Goal: Task Accomplishment & Management: Manage account settings

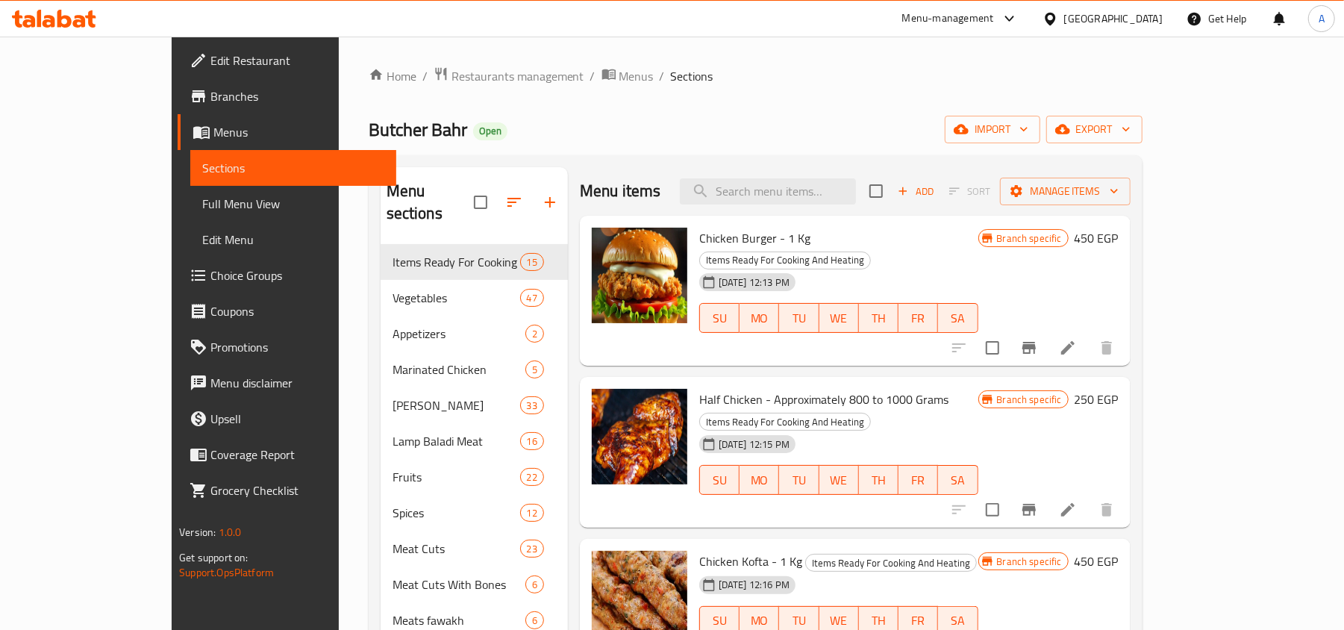
click at [211, 90] on span "Branches" at bounding box center [298, 96] width 174 height 18
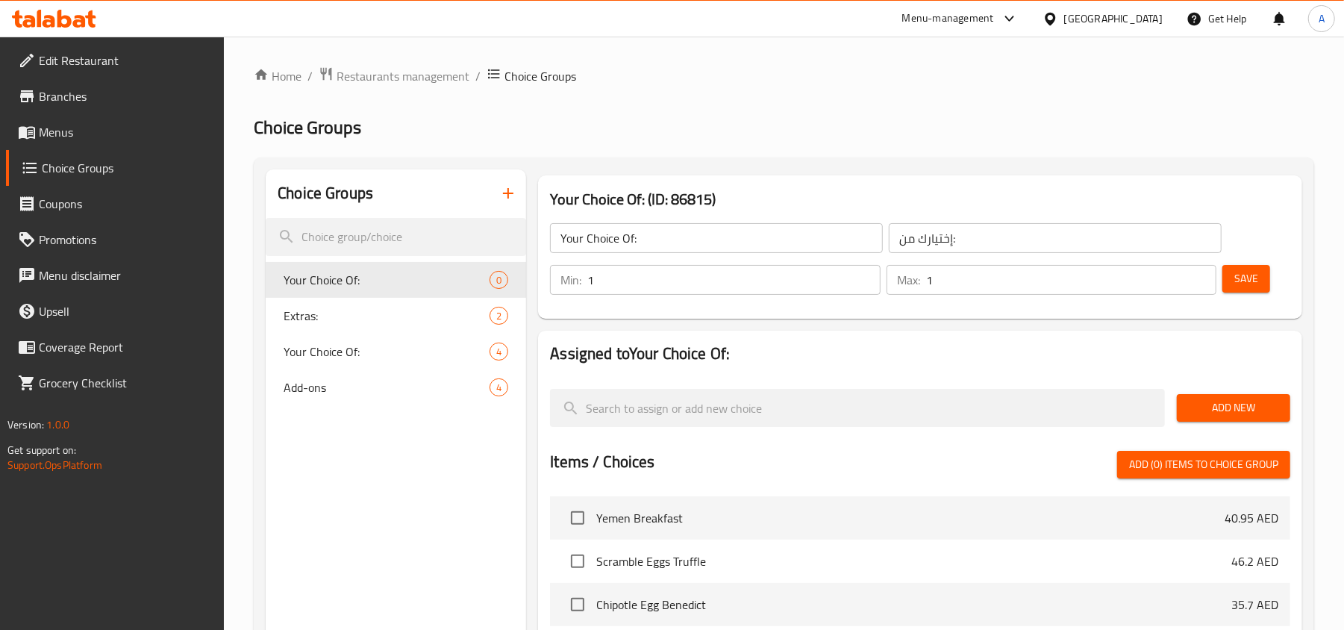
click at [967, 18] on div "Menu-management" at bounding box center [948, 19] width 92 height 18
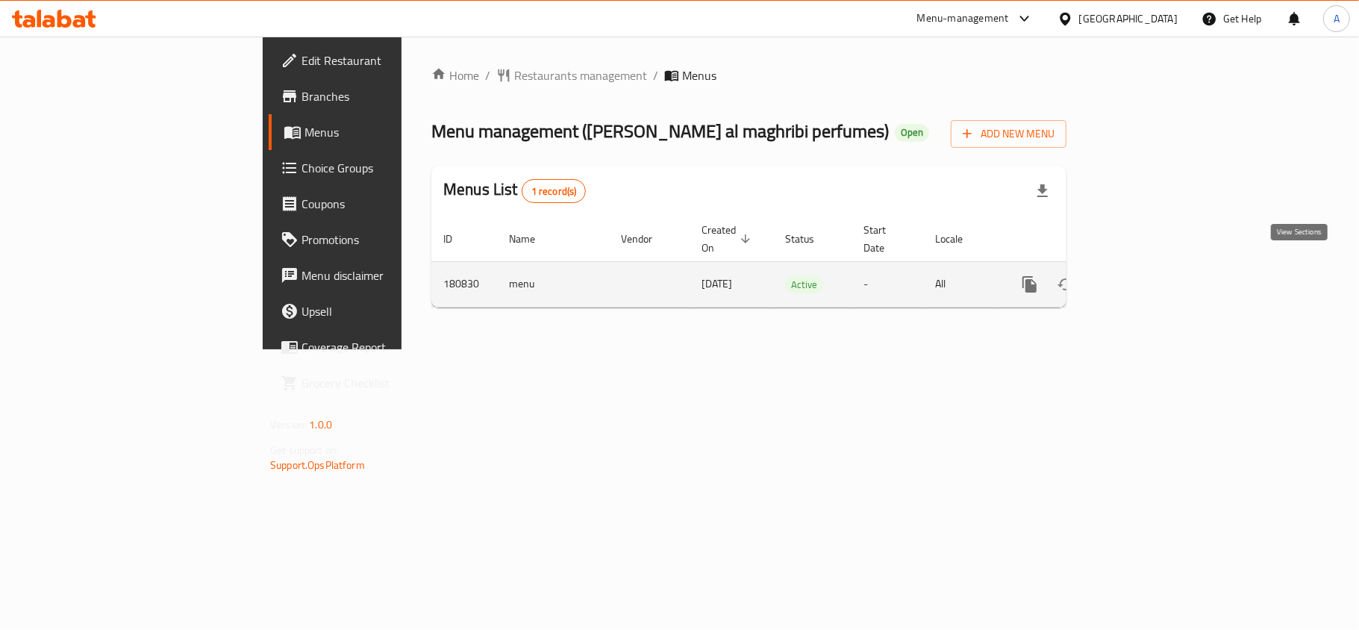
click at [1144, 278] on icon "enhanced table" at bounding box center [1137, 284] width 13 height 13
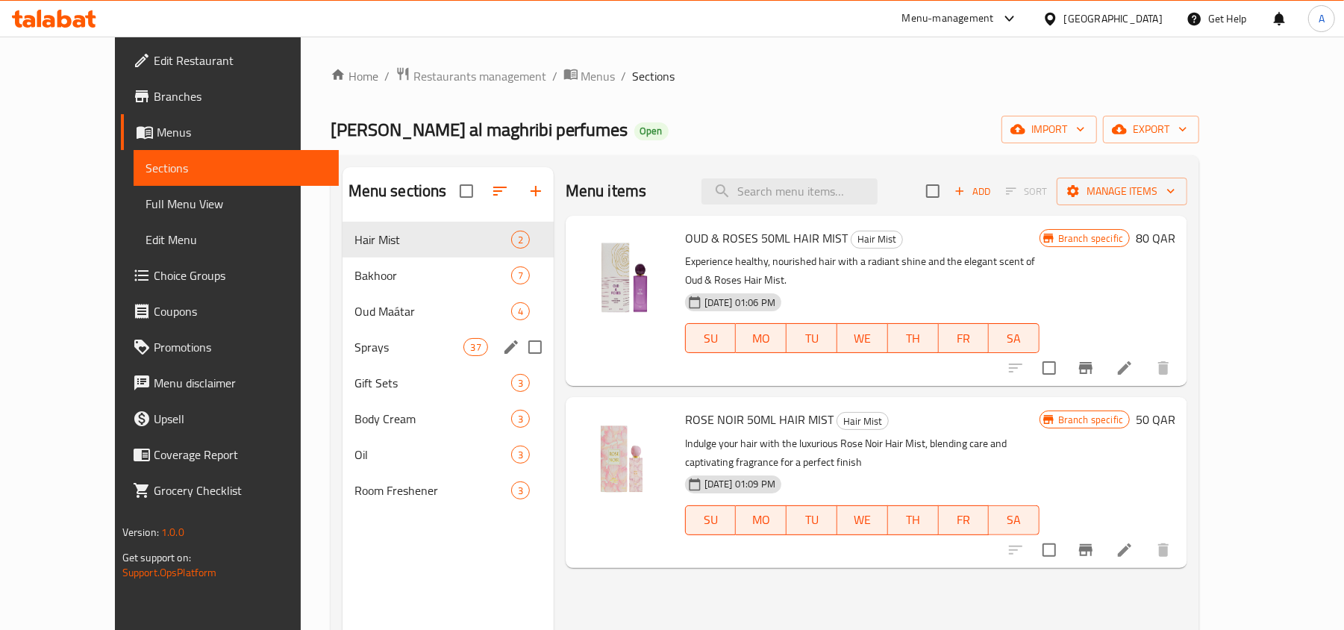
click at [370, 345] on span "Sprays" at bounding box center [410, 347] width 110 height 18
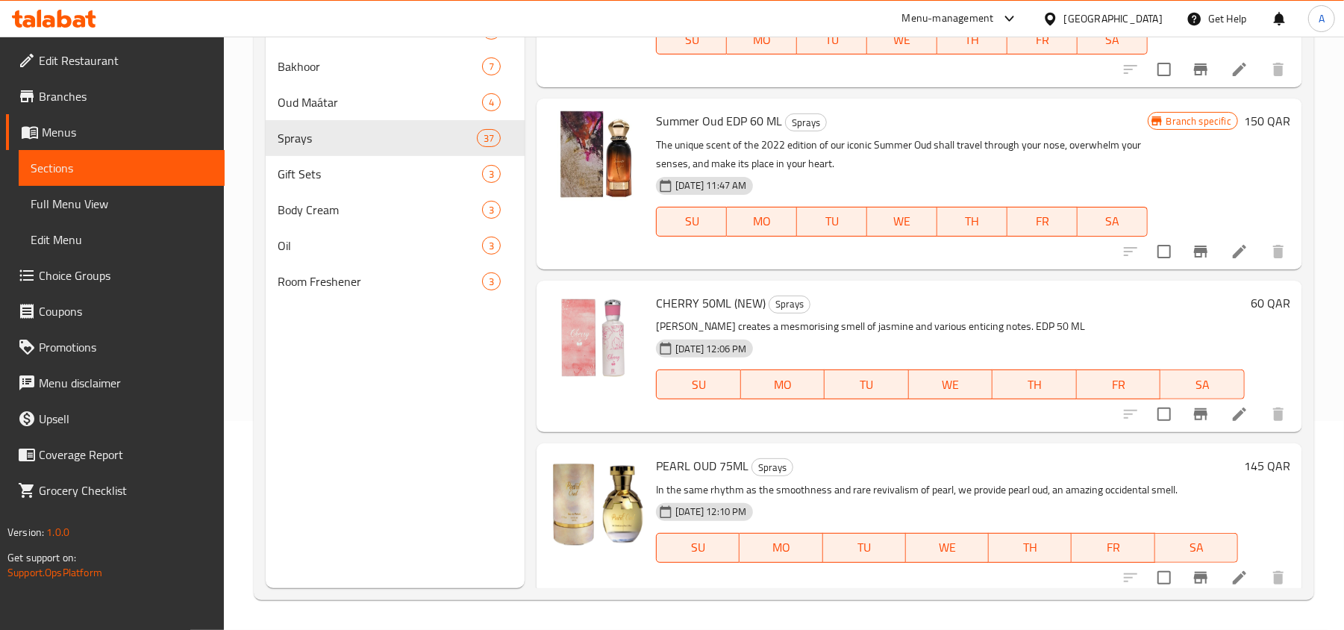
scroll to position [5092, 0]
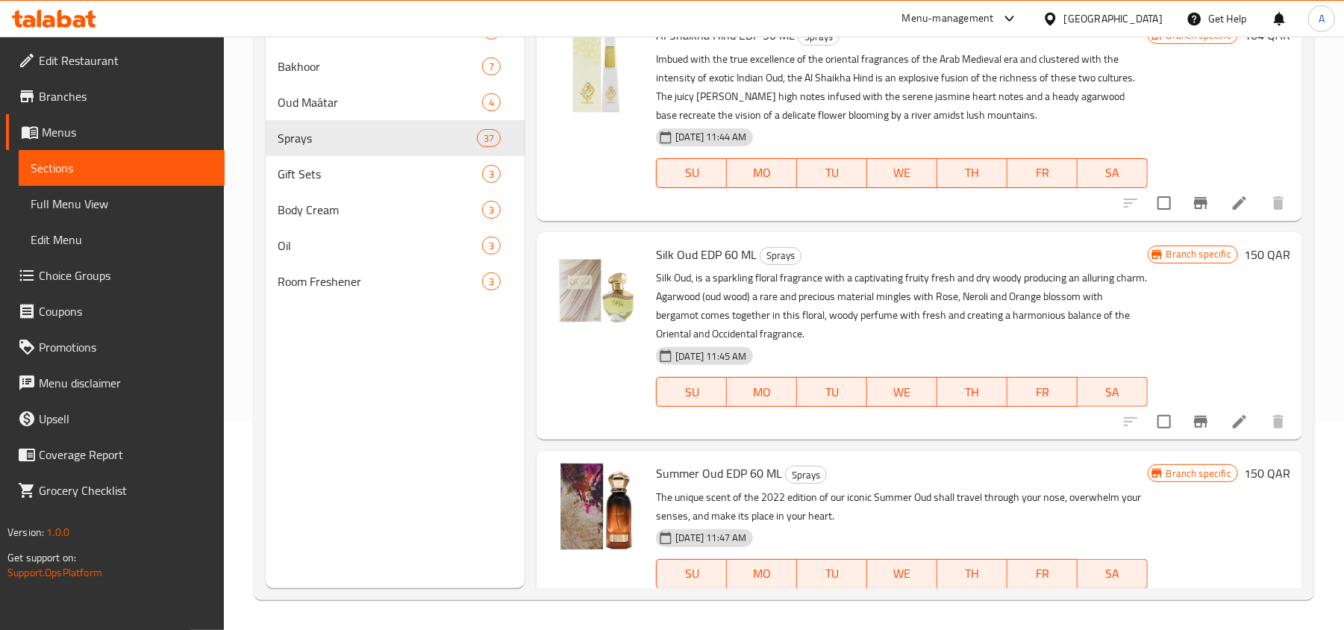
click at [85, 21] on icon at bounding box center [54, 19] width 84 height 18
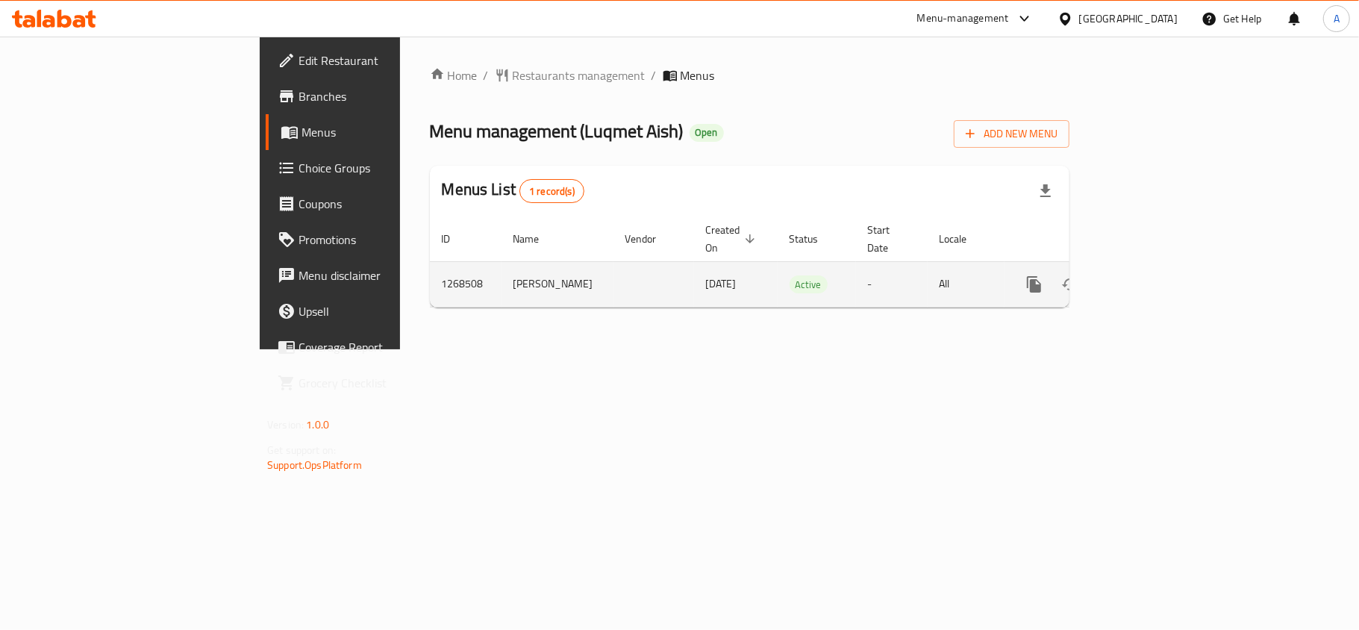
click at [1151, 276] on icon "enhanced table" at bounding box center [1142, 284] width 18 height 18
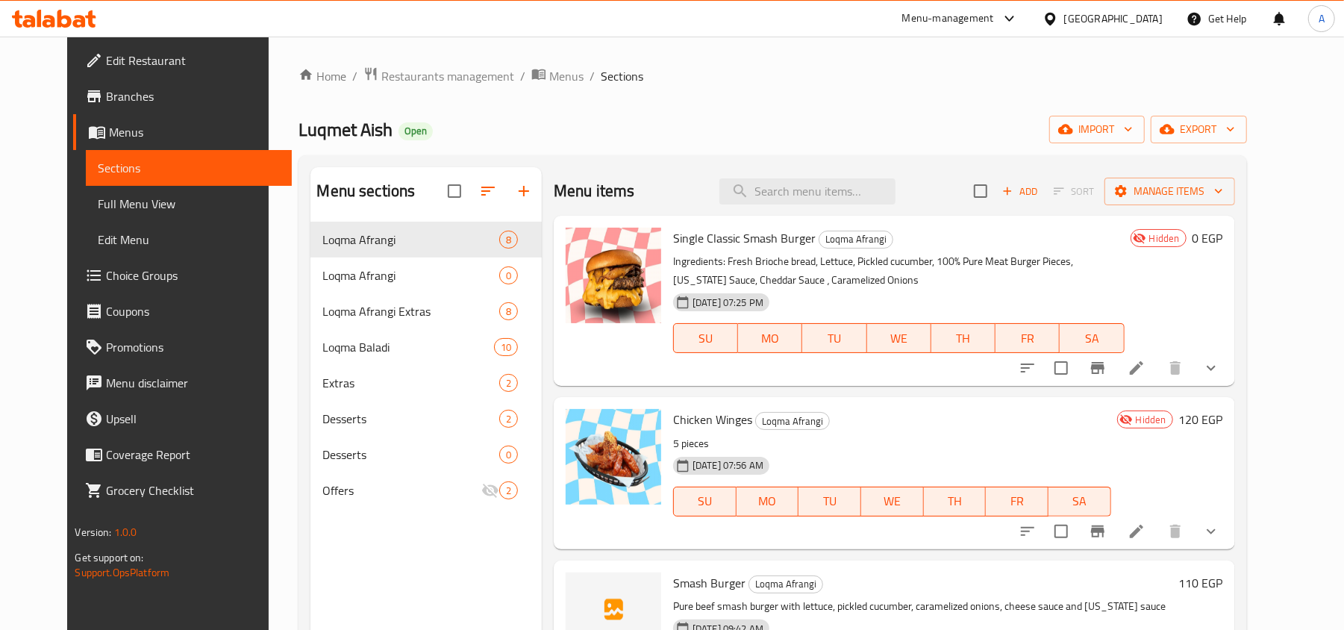
click at [106, 93] on span "Branches" at bounding box center [193, 96] width 174 height 18
